Goal: Navigation & Orientation: Go to known website

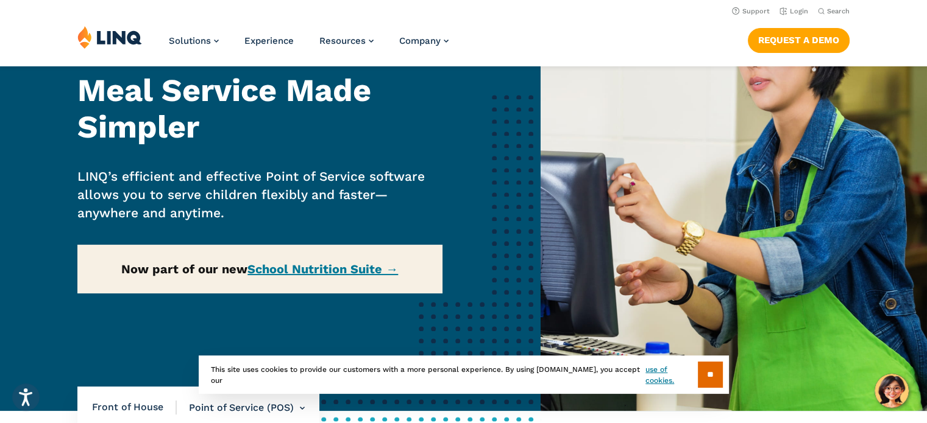
scroll to position [101, 0]
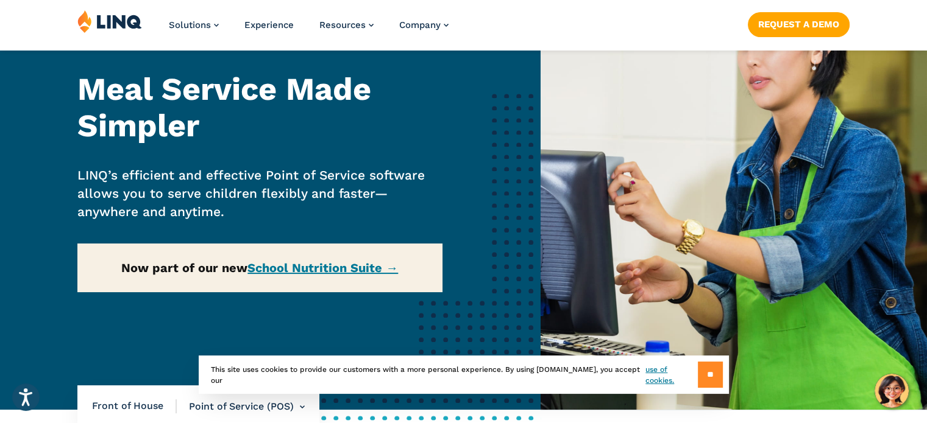
click at [707, 370] on input "**" at bounding box center [710, 375] width 25 height 26
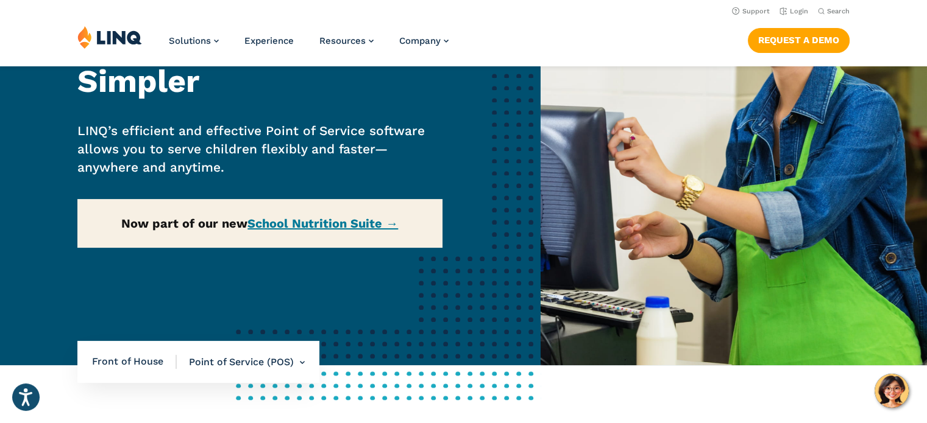
scroll to position [0, 0]
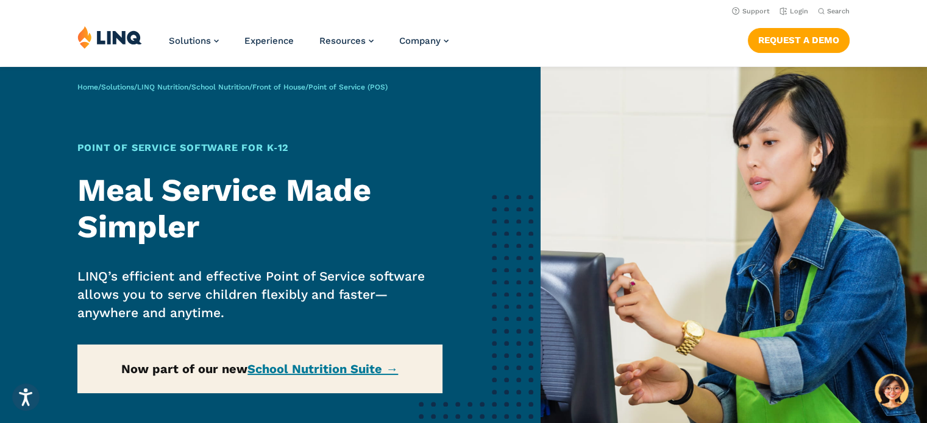
drag, startPoint x: 902, startPoint y: 0, endPoint x: 634, endPoint y: 21, distance: 268.9
click at [634, 21] on header "Support Login Search Search for: Solutions Nutrition Overview NEW School Nutrit…" at bounding box center [463, 33] width 927 height 66
click at [799, 14] on link "Login" at bounding box center [793, 11] width 29 height 8
